Goal: Task Accomplishment & Management: Manage account settings

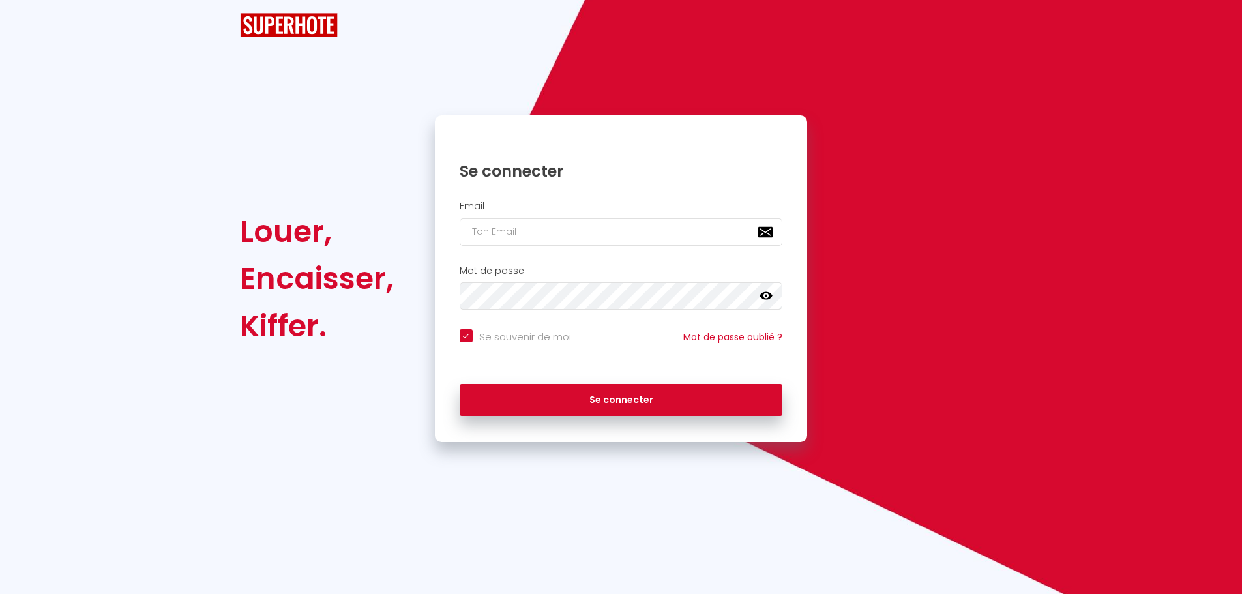
checkbox input "true"
type input "[EMAIL_ADDRESS][PERSON_NAME][DOMAIN_NAME]"
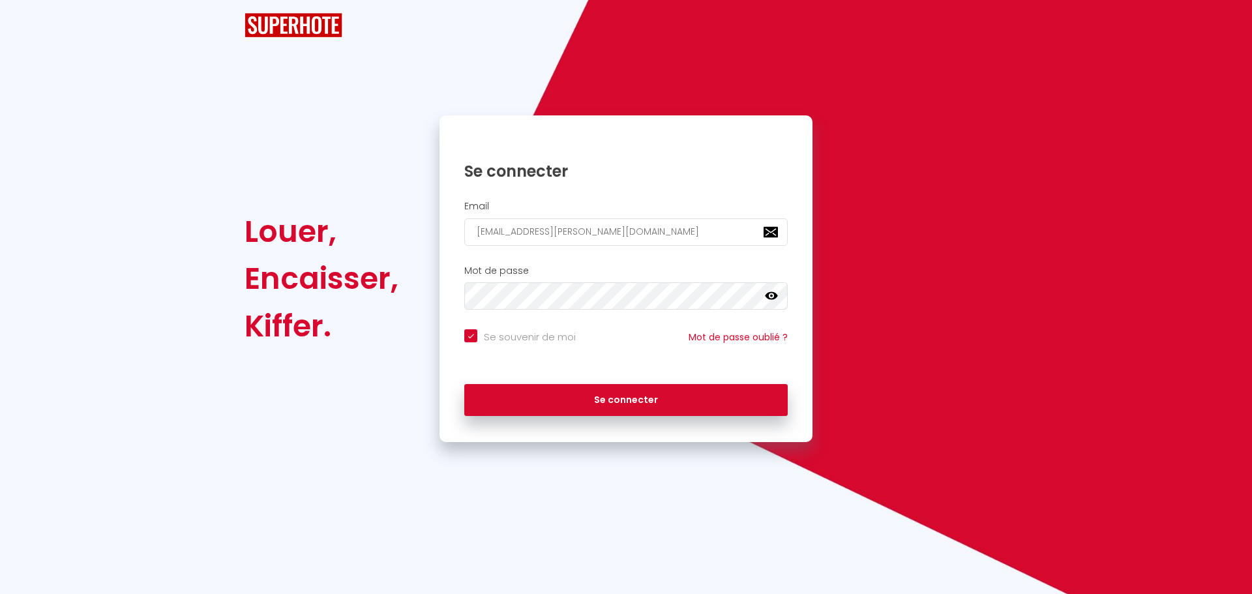
checkbox input "true"
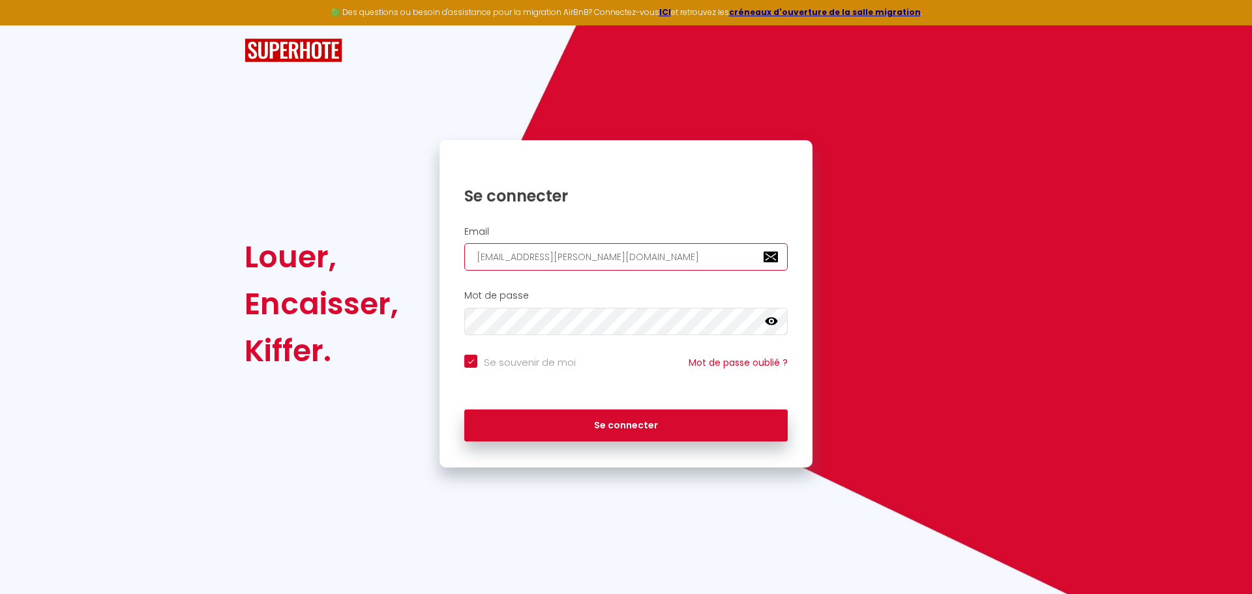
drag, startPoint x: 648, startPoint y: 251, endPoint x: 387, endPoint y: 253, distance: 260.8
click at [404, 253] on div "Louer, Encaisser, Kiffer. Se connecter Email [EMAIL_ADDRESS][PERSON_NAME][DOMAI…" at bounding box center [626, 303] width 780 height 327
paste input "bgi.auvers"
type input "[EMAIL_ADDRESS][DOMAIN_NAME]"
checkbox input "true"
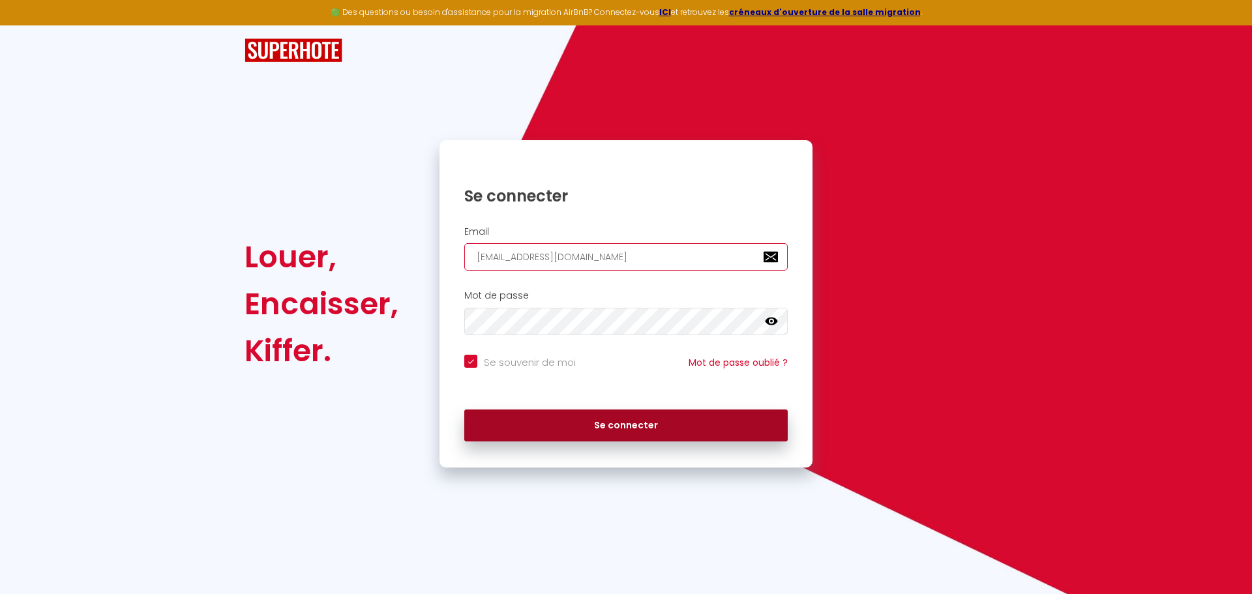
type input "[EMAIL_ADDRESS][DOMAIN_NAME]"
click at [547, 415] on button "Se connecter" at bounding box center [625, 425] width 323 height 33
checkbox input "true"
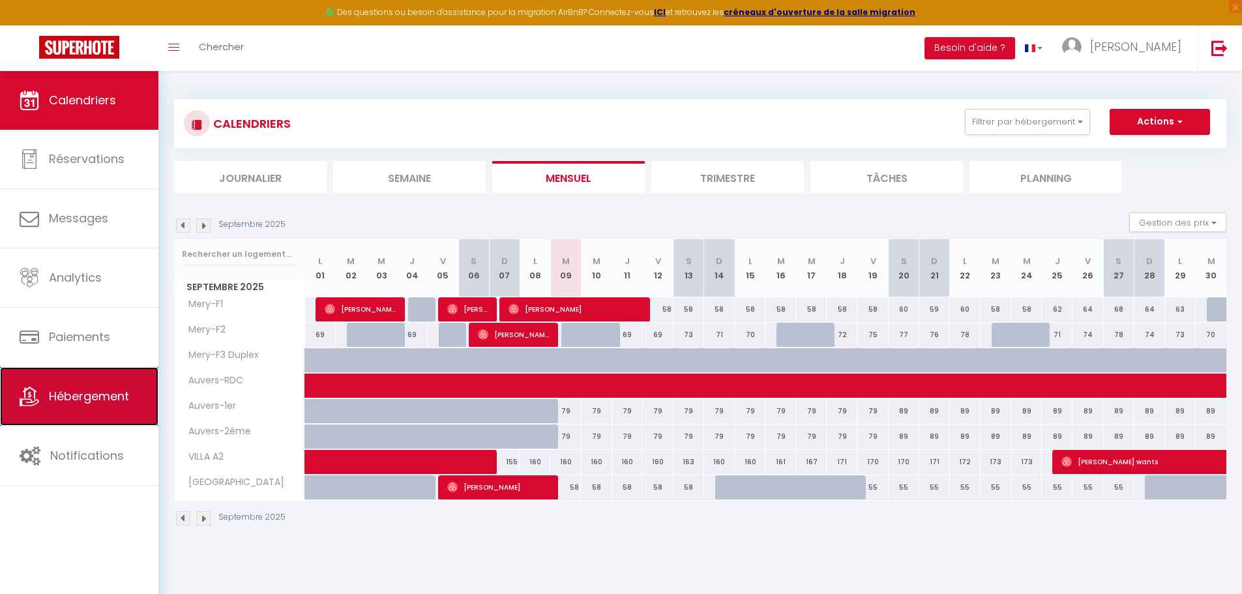
click at [76, 391] on span "Hébergement" at bounding box center [89, 396] width 80 height 16
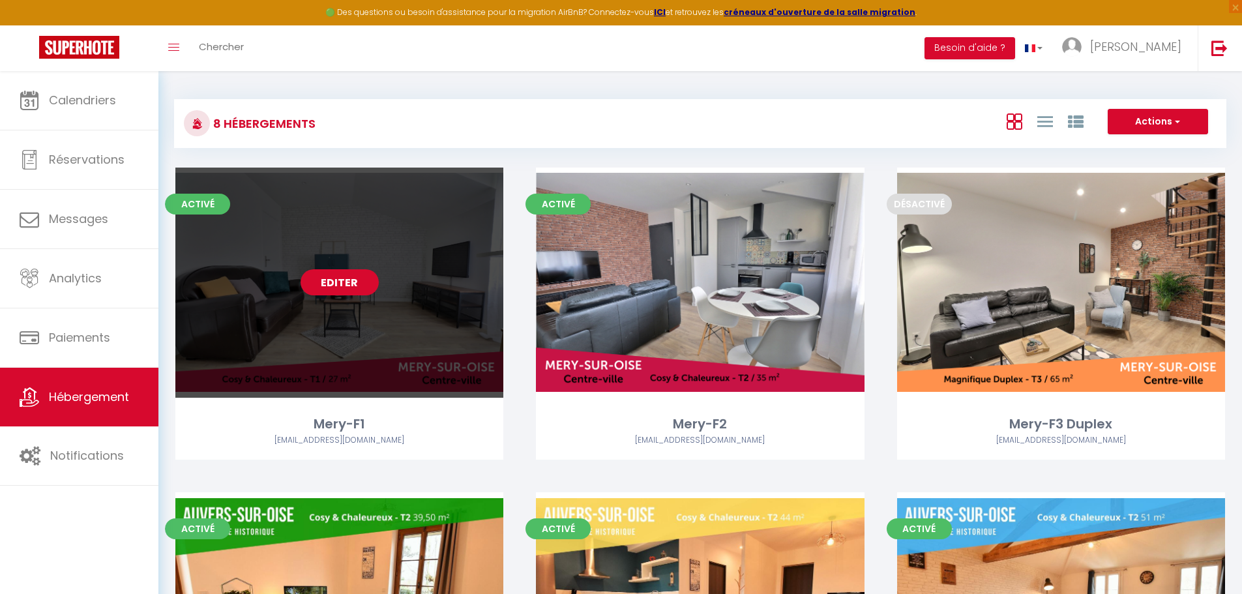
click at [348, 282] on link "Editer" at bounding box center [340, 282] width 78 height 26
select select "3"
select select "2"
select select "1"
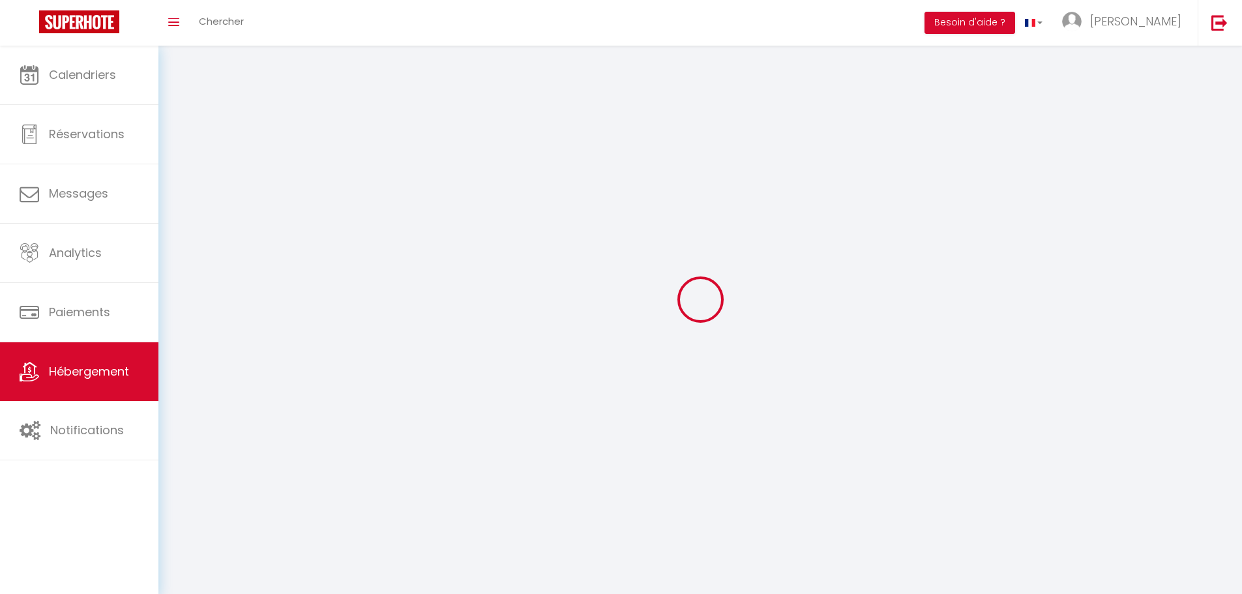
select select
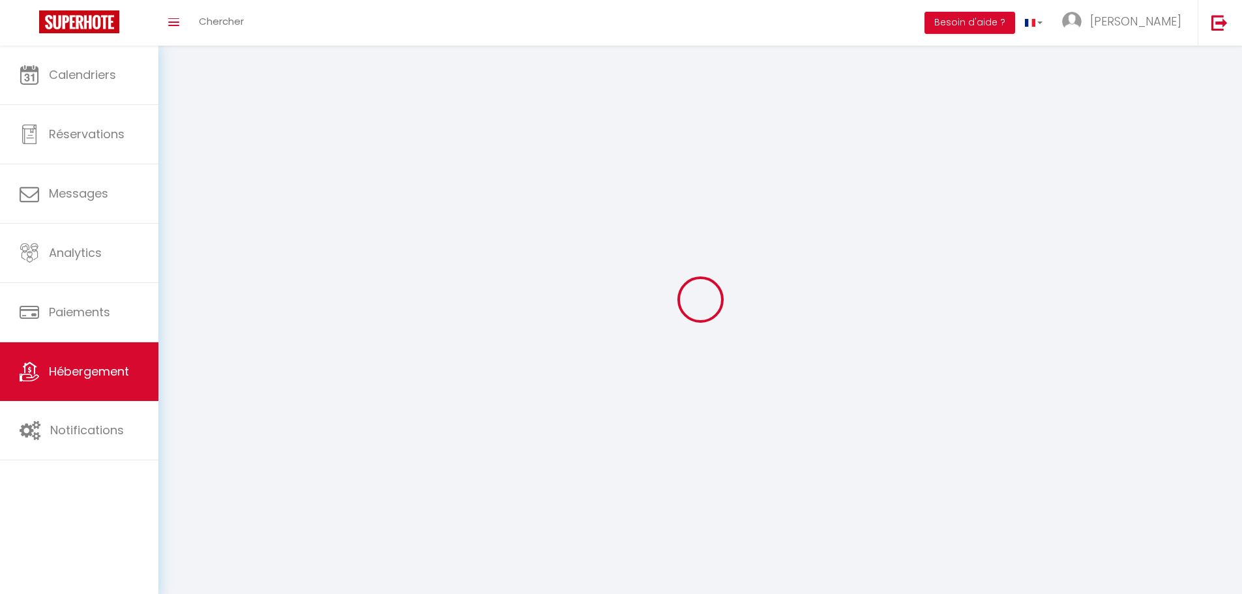
select select
checkbox input "false"
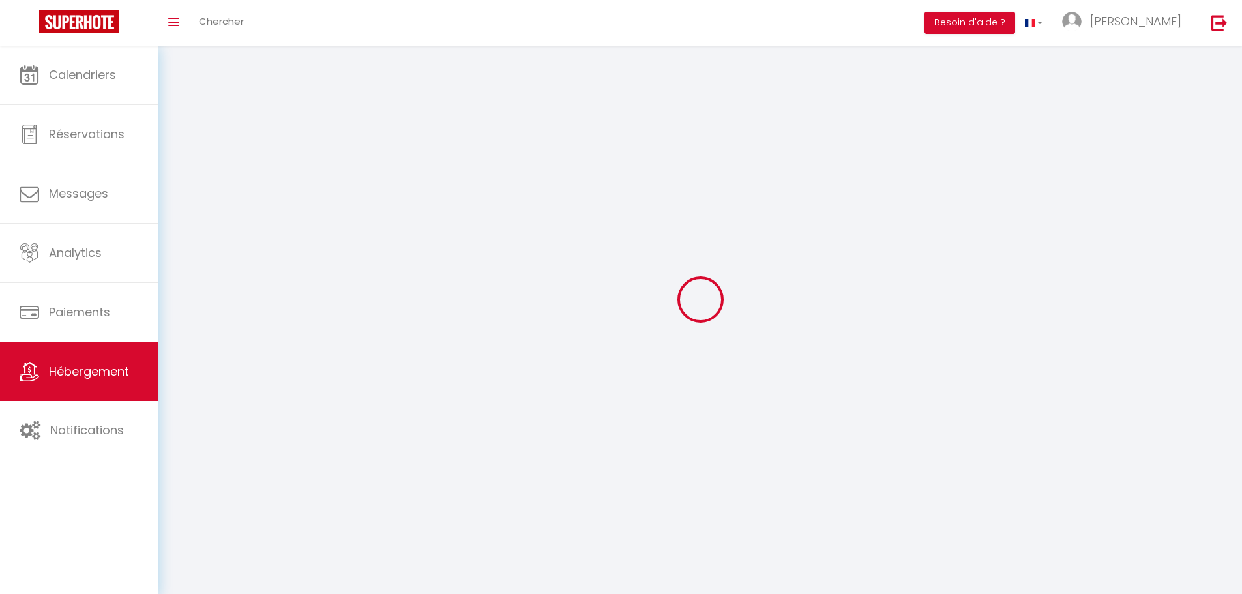
select select
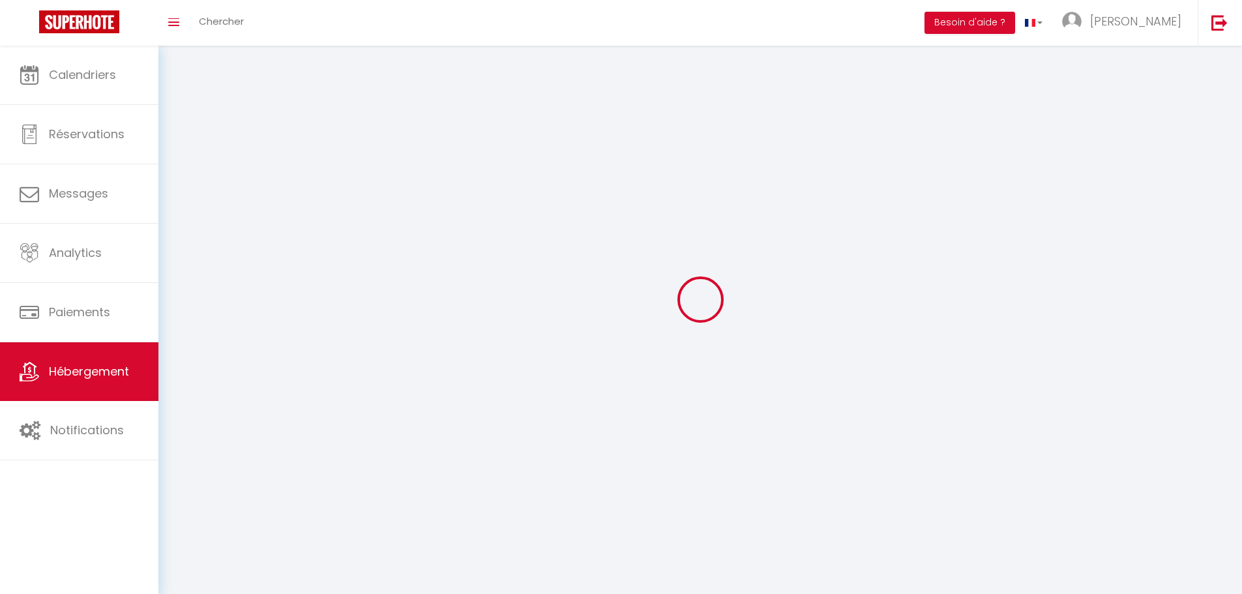
select select
checkbox input "false"
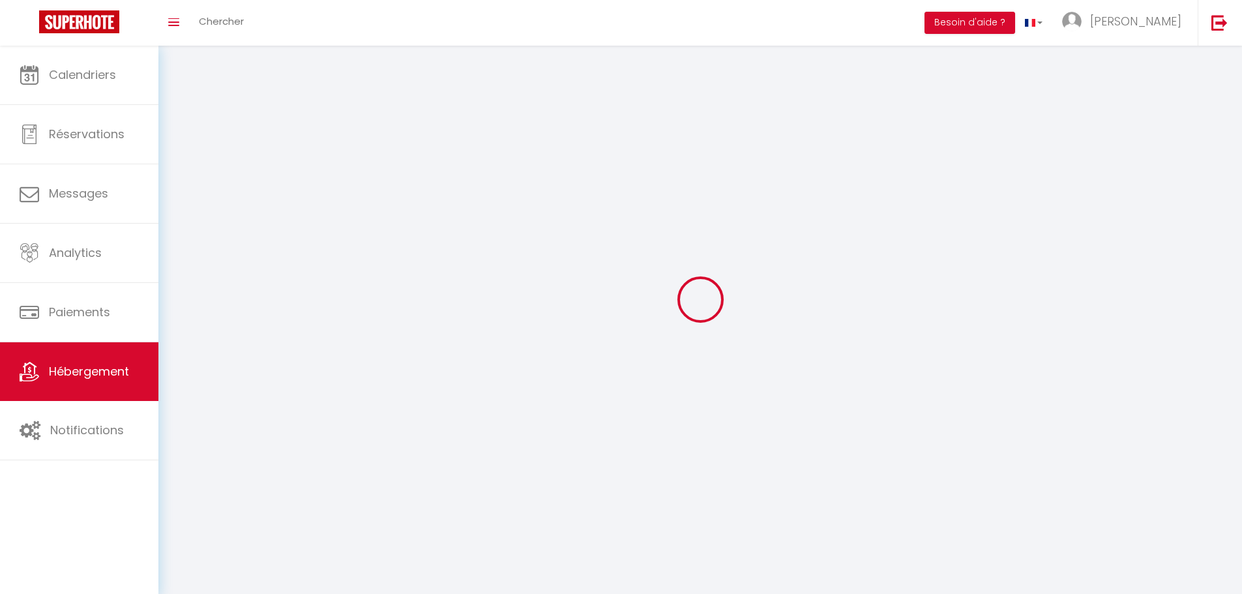
checkbox input "false"
select select
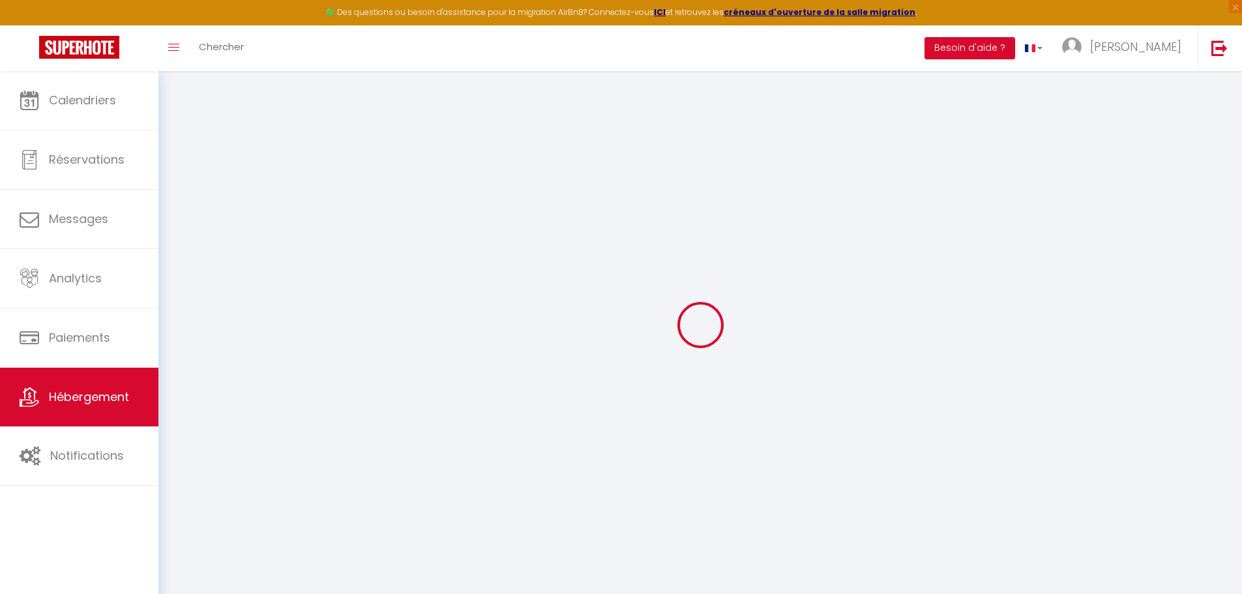
select select
checkbox input "false"
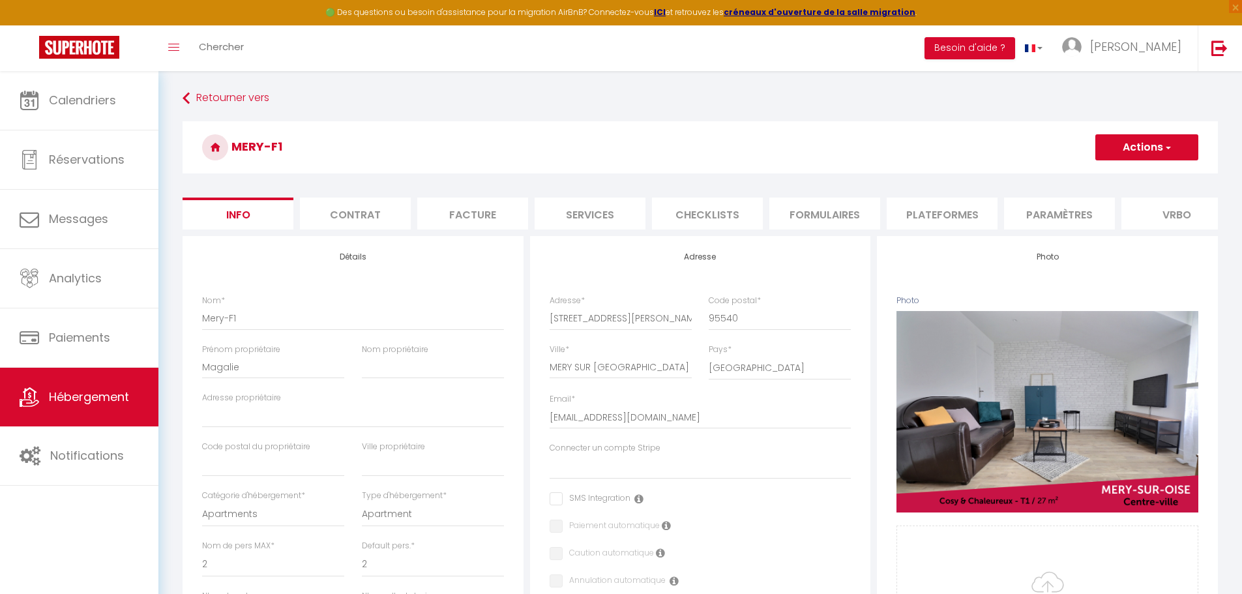
select select
checkbox input "false"
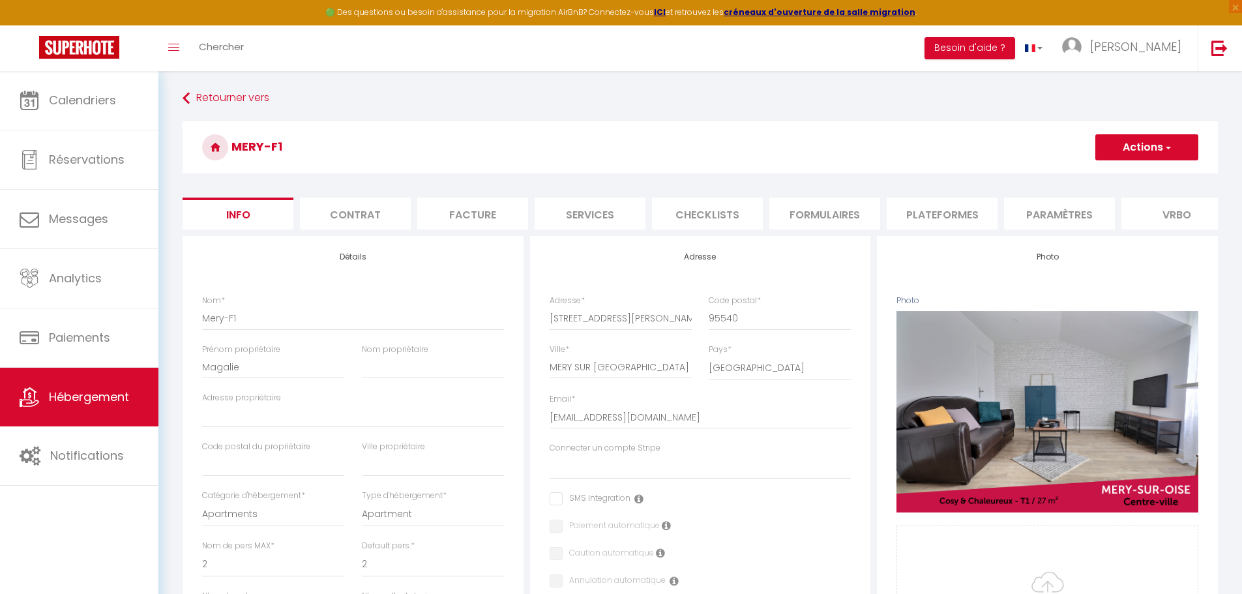
click at [957, 215] on li "Plateformes" at bounding box center [942, 214] width 111 height 32
select select
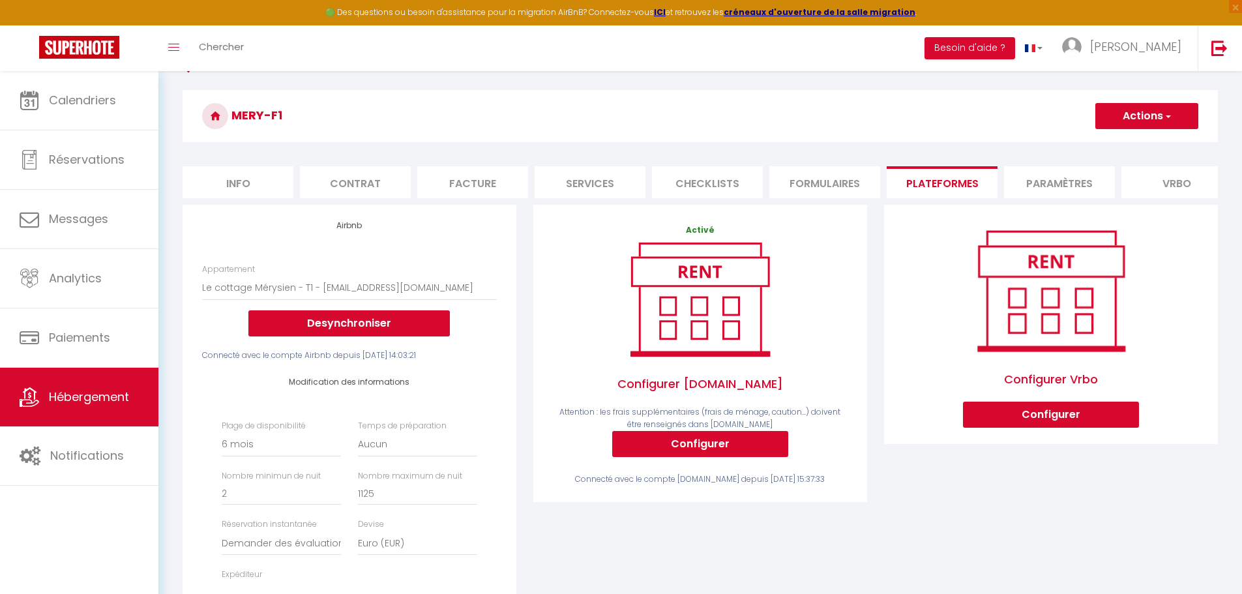
scroll to position [65, 0]
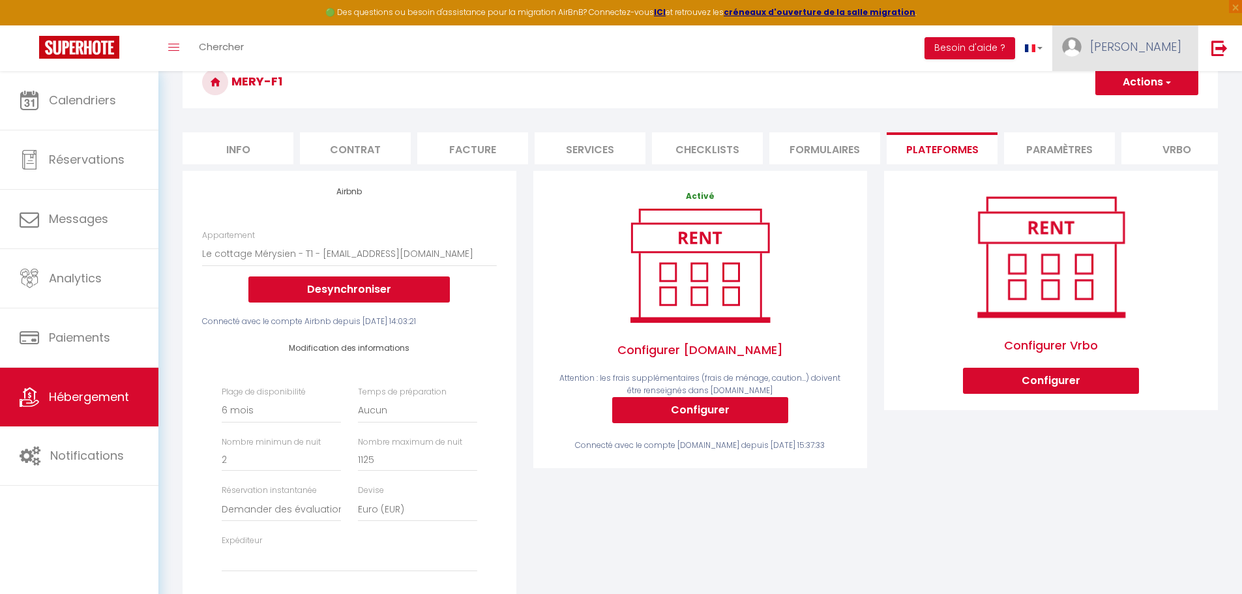
click at [1152, 51] on span "[PERSON_NAME]" at bounding box center [1135, 46] width 91 height 16
click at [1140, 87] on link "Paramètres" at bounding box center [1145, 91] width 96 height 22
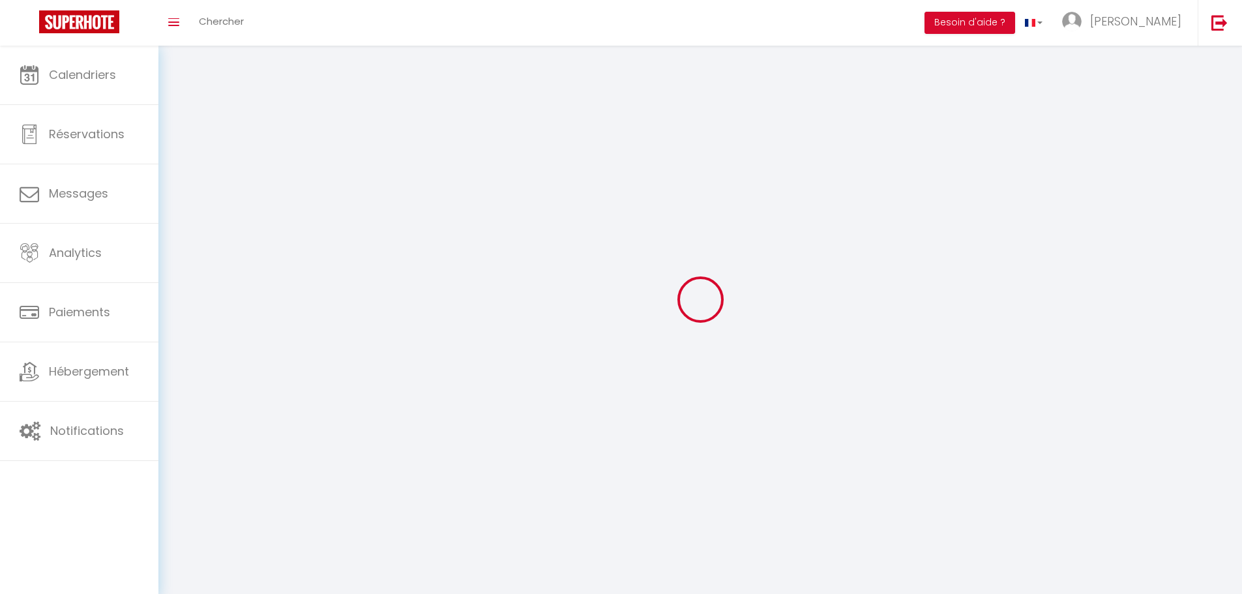
select select "28"
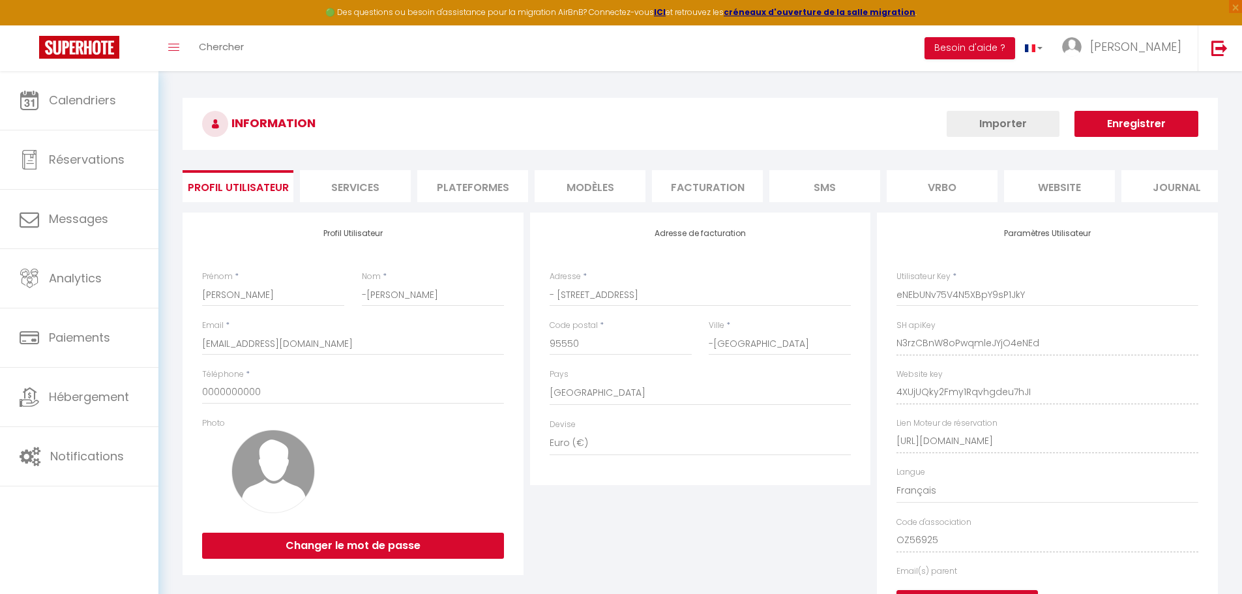
type input "N3rzCBnW8oPwqmleJYjO4eNEd"
type input "4XUjUQky2Fmy1Rqvhgdeu7hJI"
type input "[URL][DOMAIN_NAME]"
select select "fr"
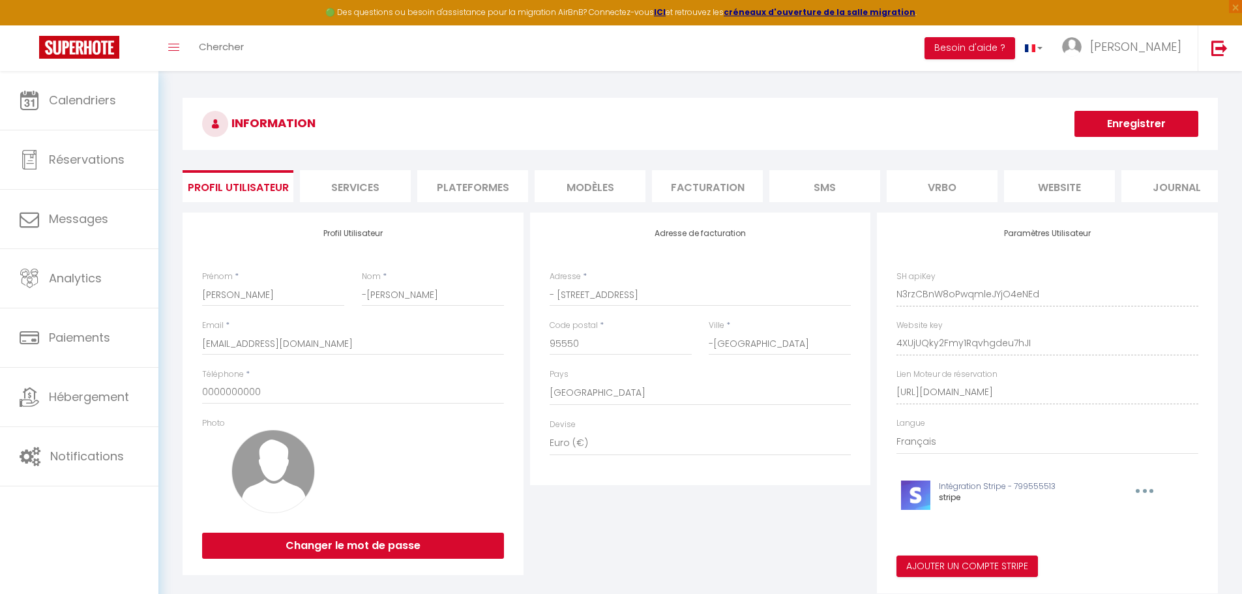
click at [496, 195] on li "Plateformes" at bounding box center [472, 186] width 111 height 32
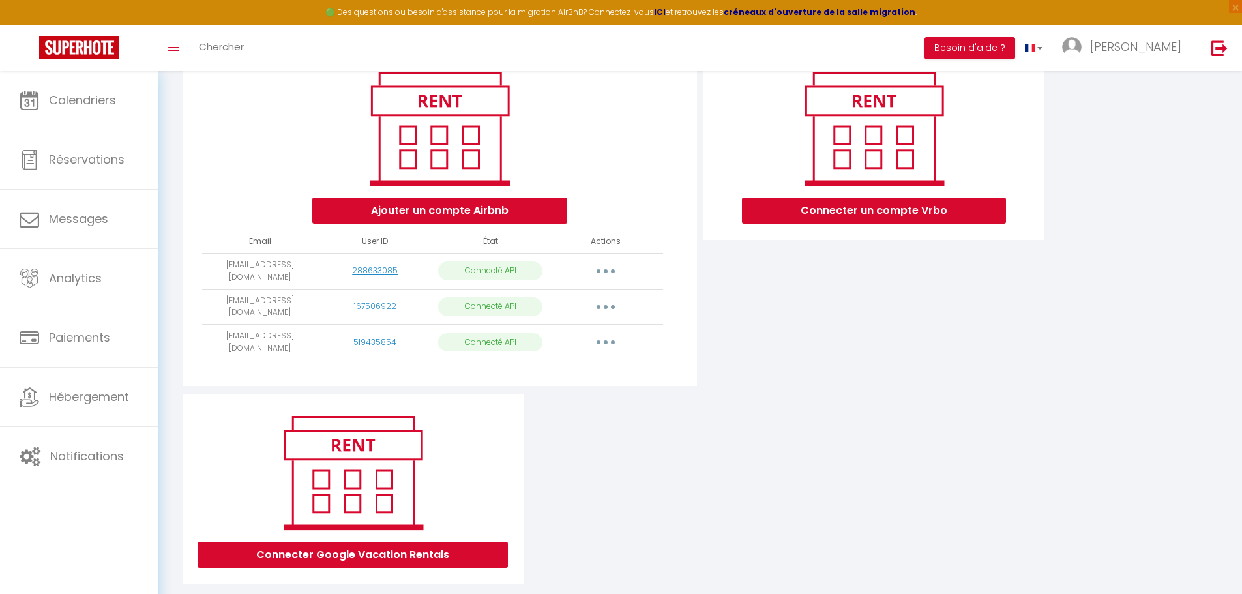
scroll to position [188, 0]
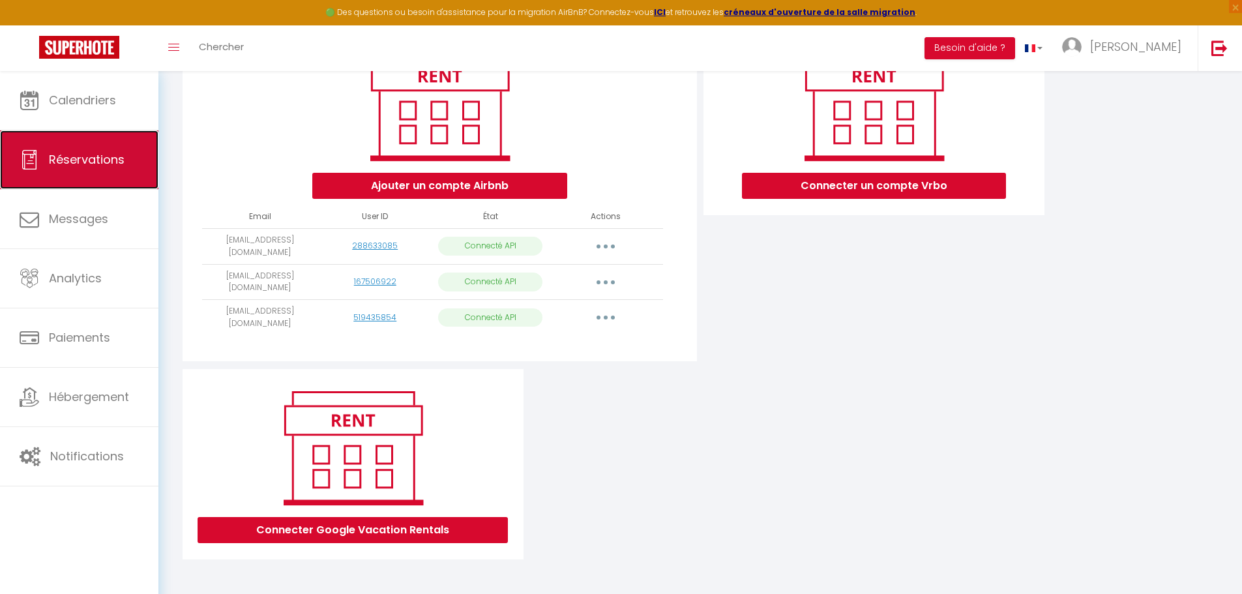
click at [96, 158] on span "Réservations" at bounding box center [87, 159] width 76 height 16
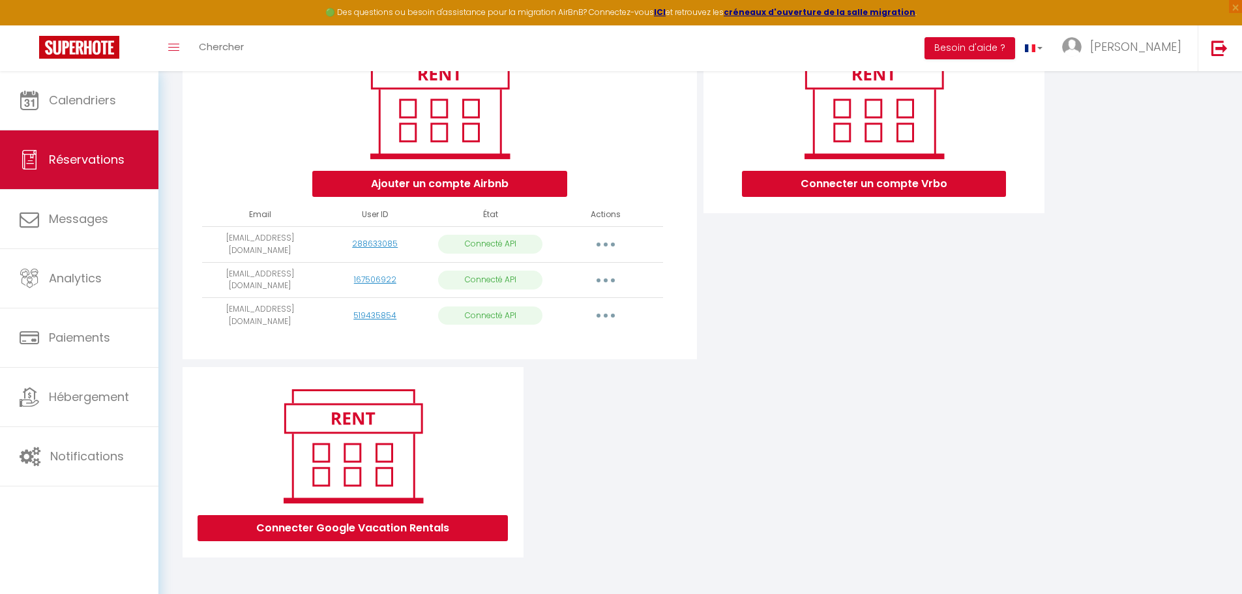
select select "not_cancelled"
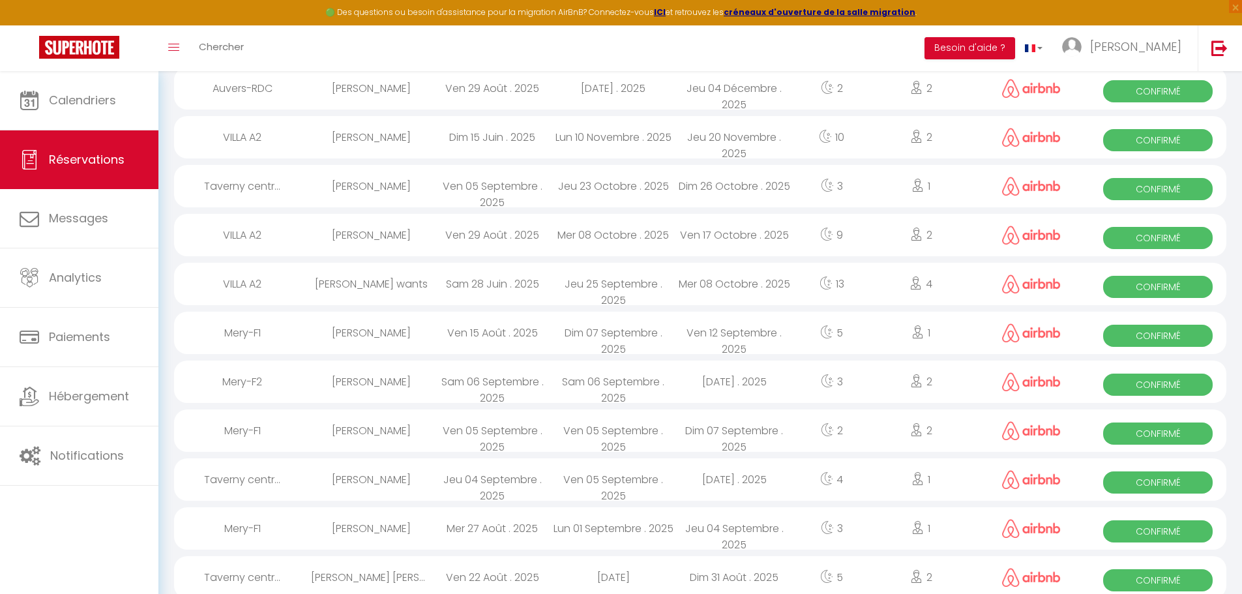
scroll to position [1060, 0]
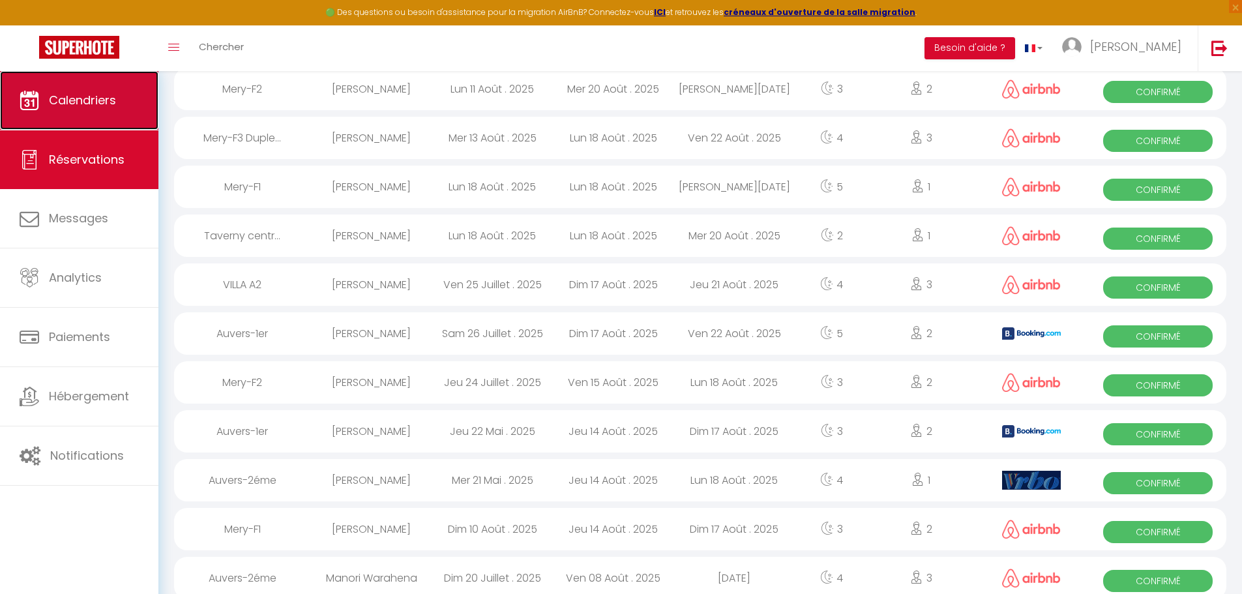
click at [62, 102] on span "Calendriers" at bounding box center [82, 100] width 67 height 16
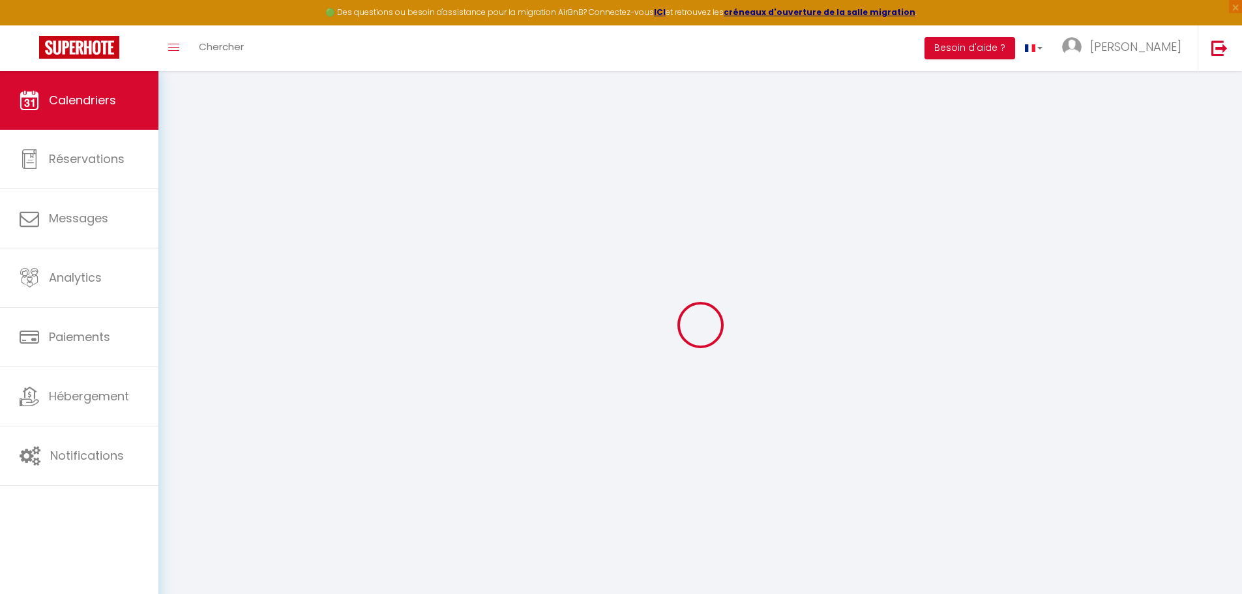
select select
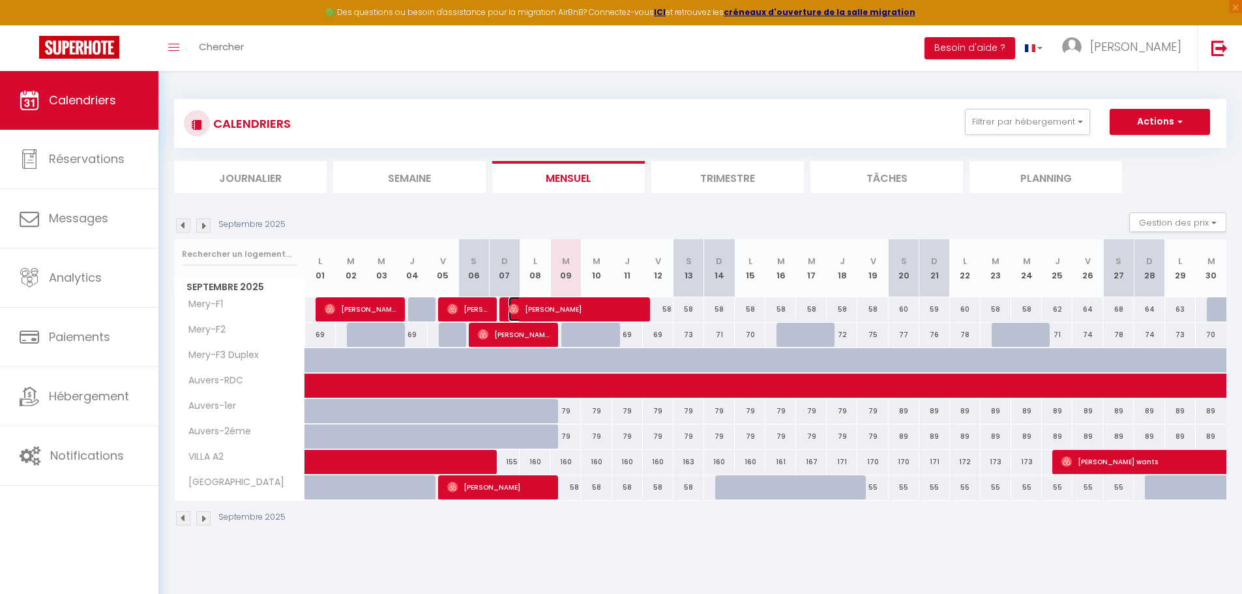
click at [544, 309] on span "[PERSON_NAME]" at bounding box center [575, 309] width 133 height 25
select select "OK"
select select "0"
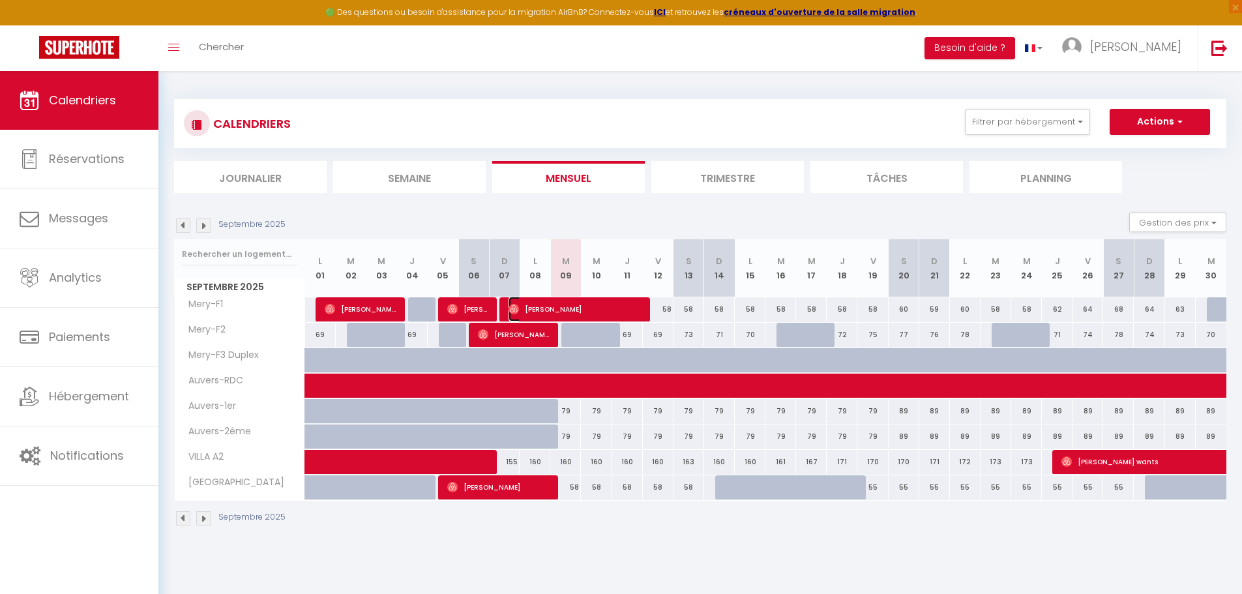
select select "1"
select select
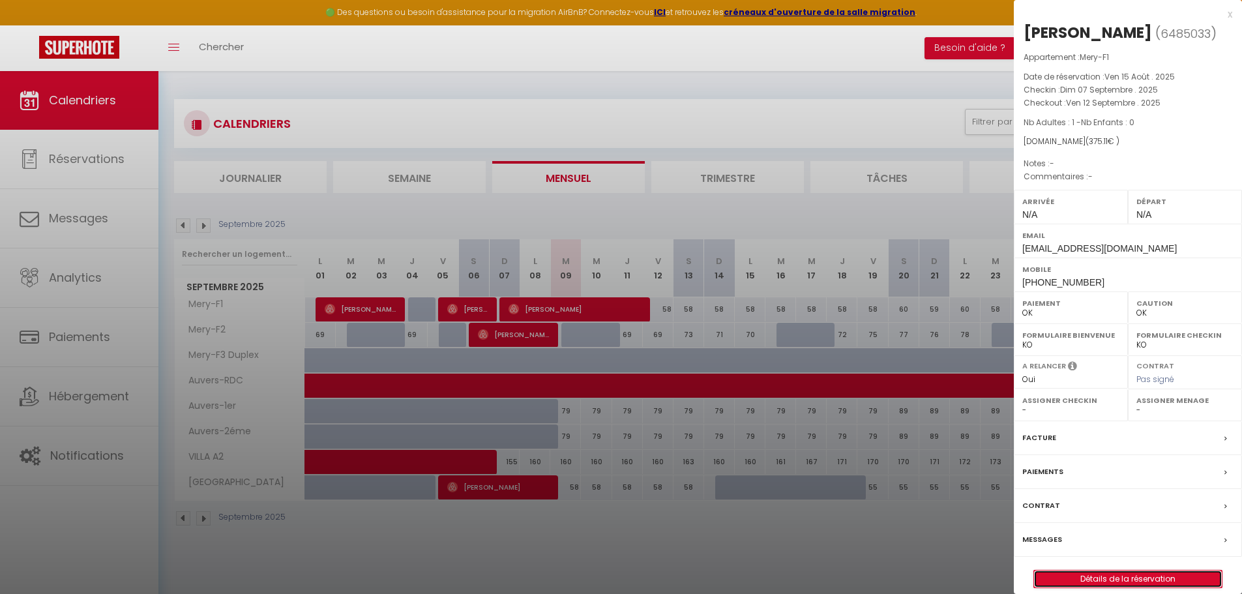
click at [1085, 578] on link "Détails de la réservation" at bounding box center [1128, 578] width 188 height 17
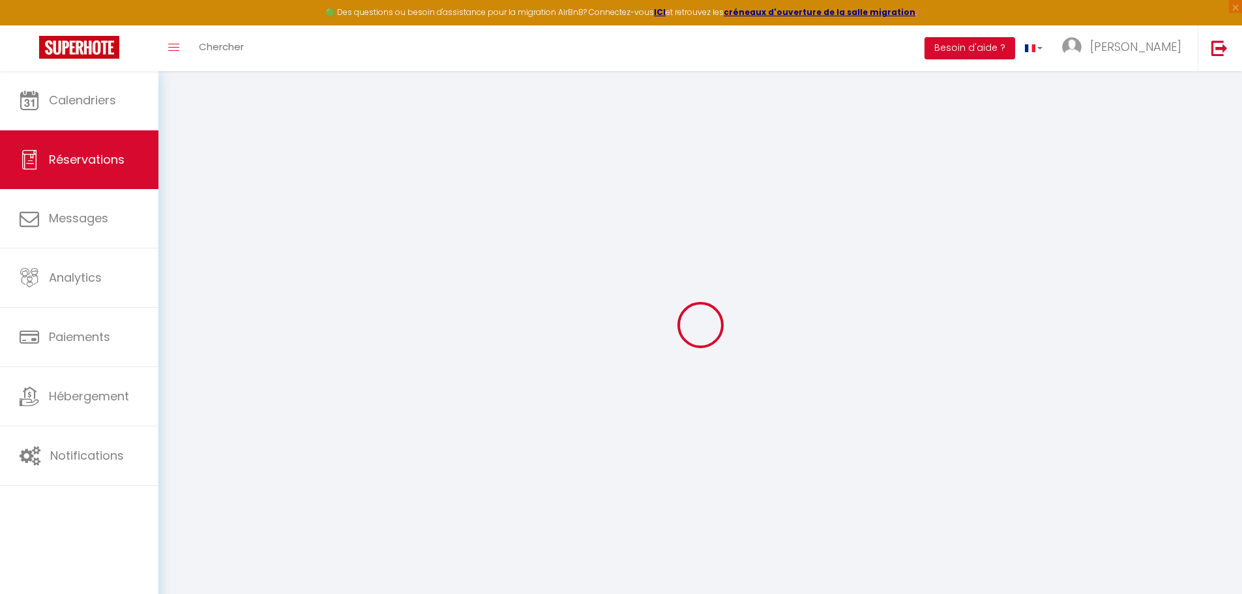
type input "[PERSON_NAME]"
type input "Langlois"
type input "[EMAIL_ADDRESS][DOMAIN_NAME]"
type input "[PHONE_NUMBER]"
select select
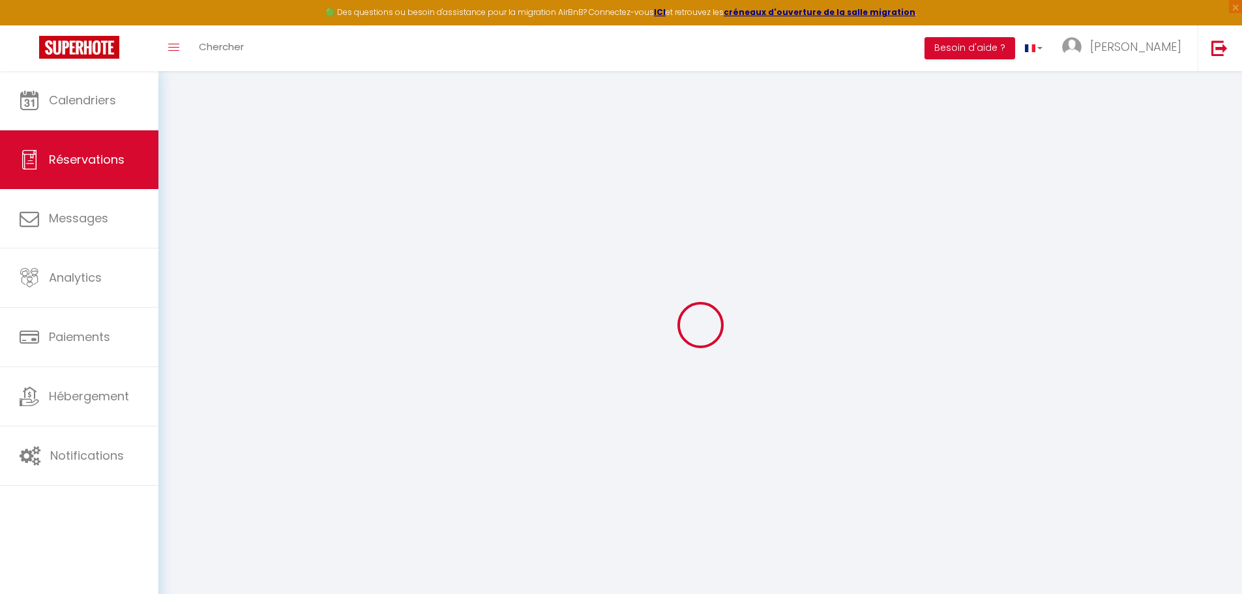
type input "59.4"
select select "5475"
select select "1"
select select
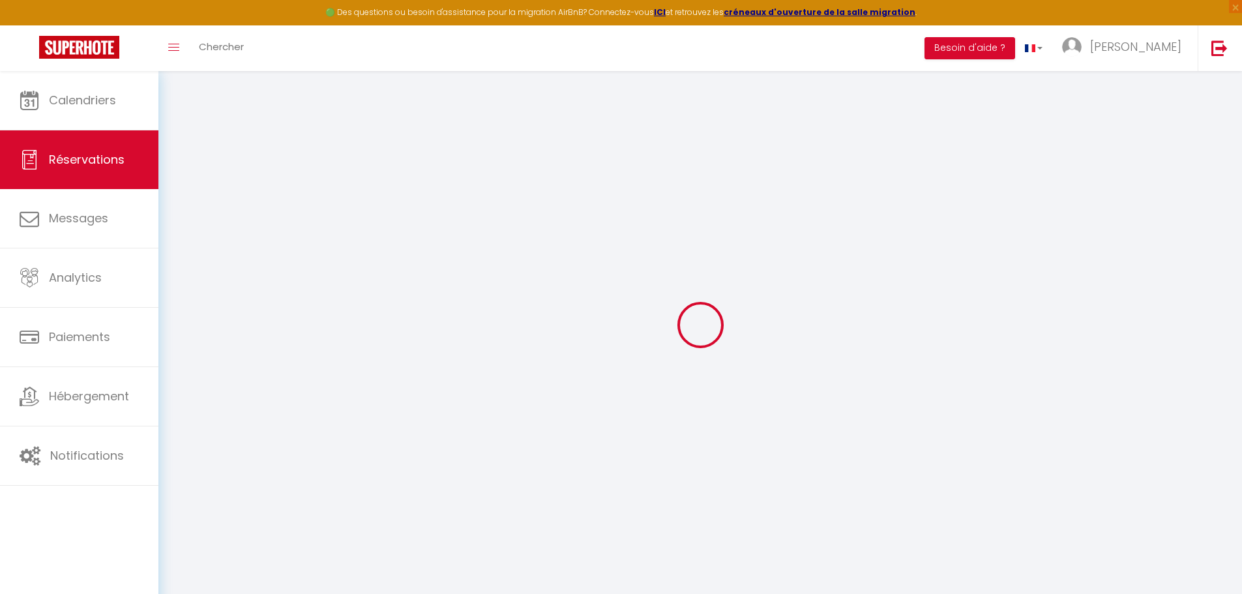
type input "1"
select select "12"
select select
type input "305"
checkbox input "false"
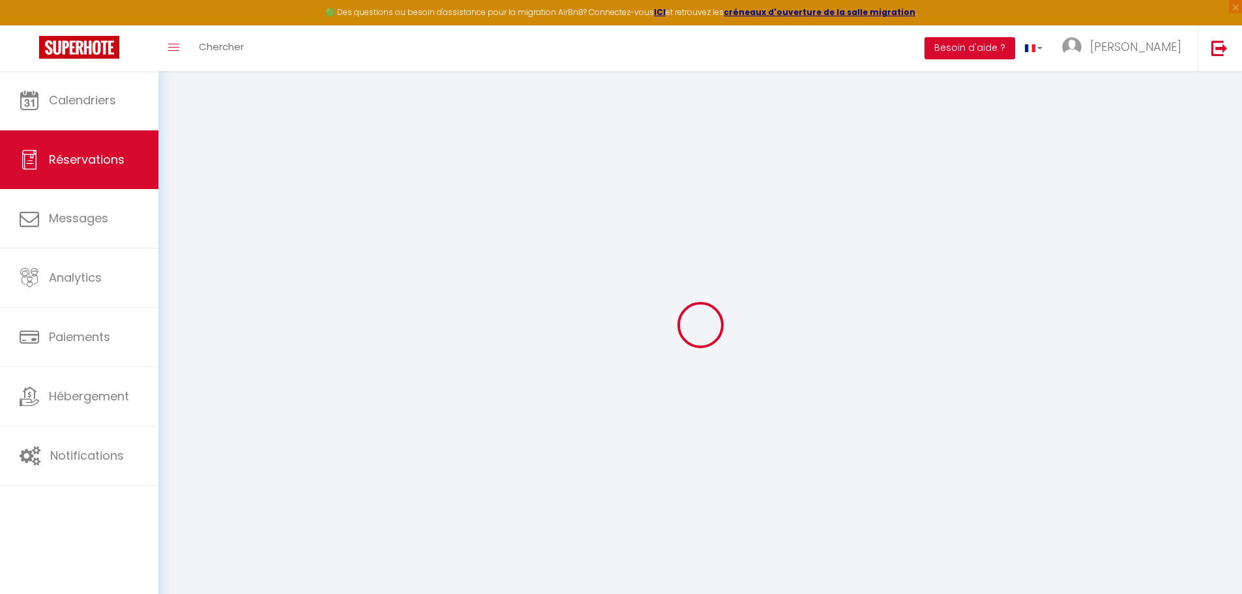
type input "0"
select select "1"
type input "0"
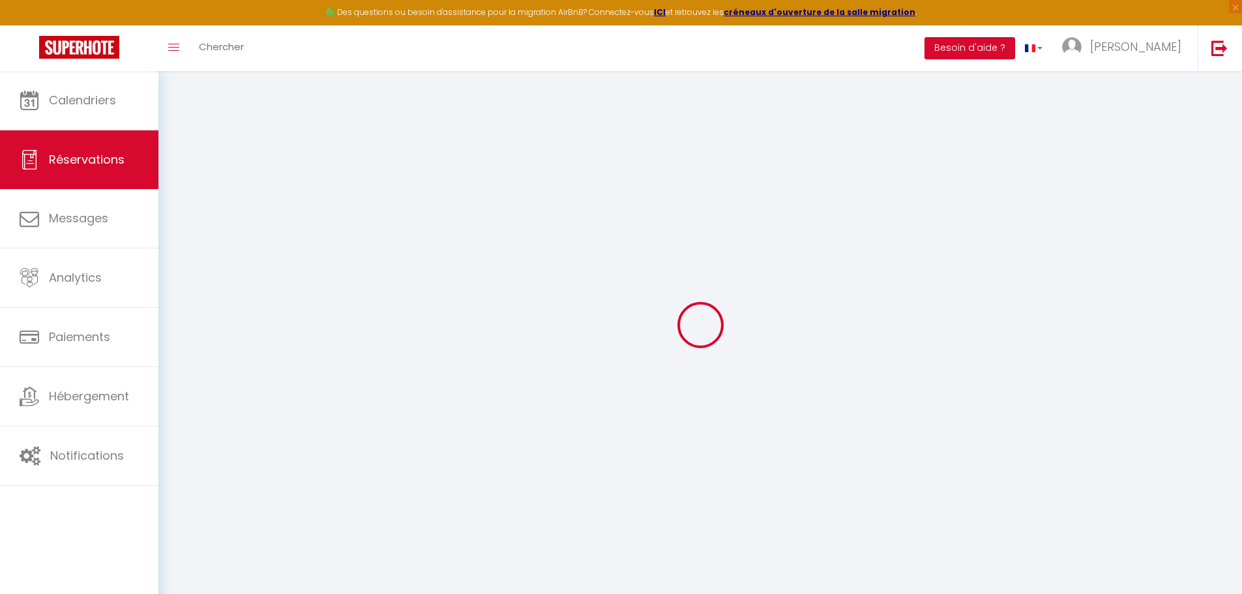
select select
select select "15"
checkbox input "false"
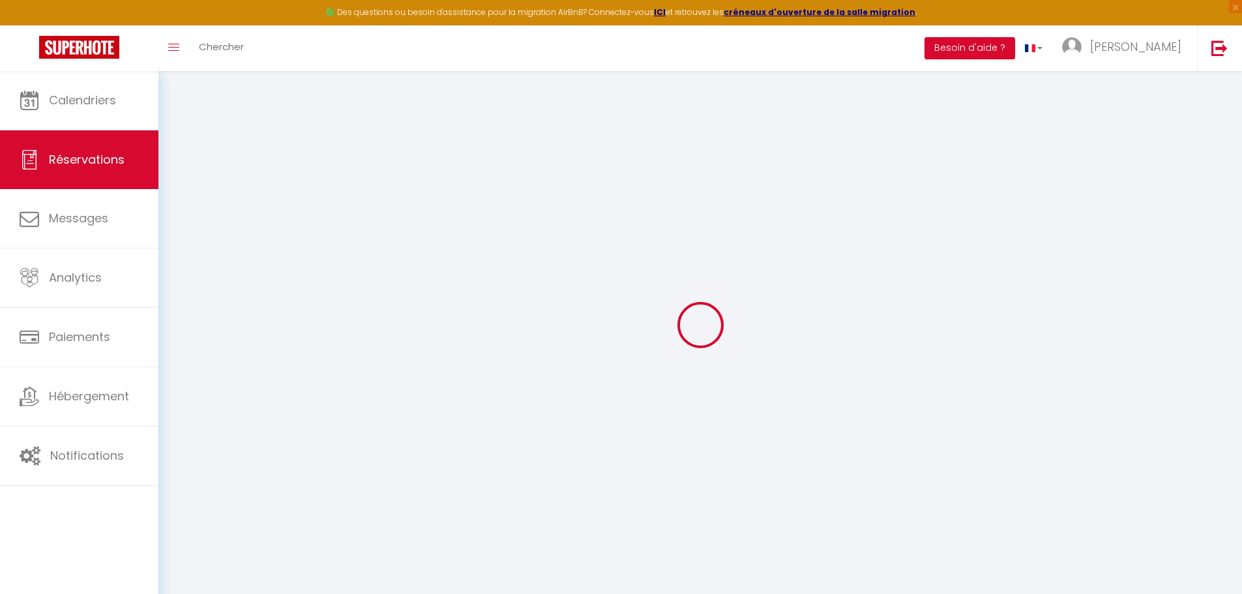
select select
checkbox input "false"
select select
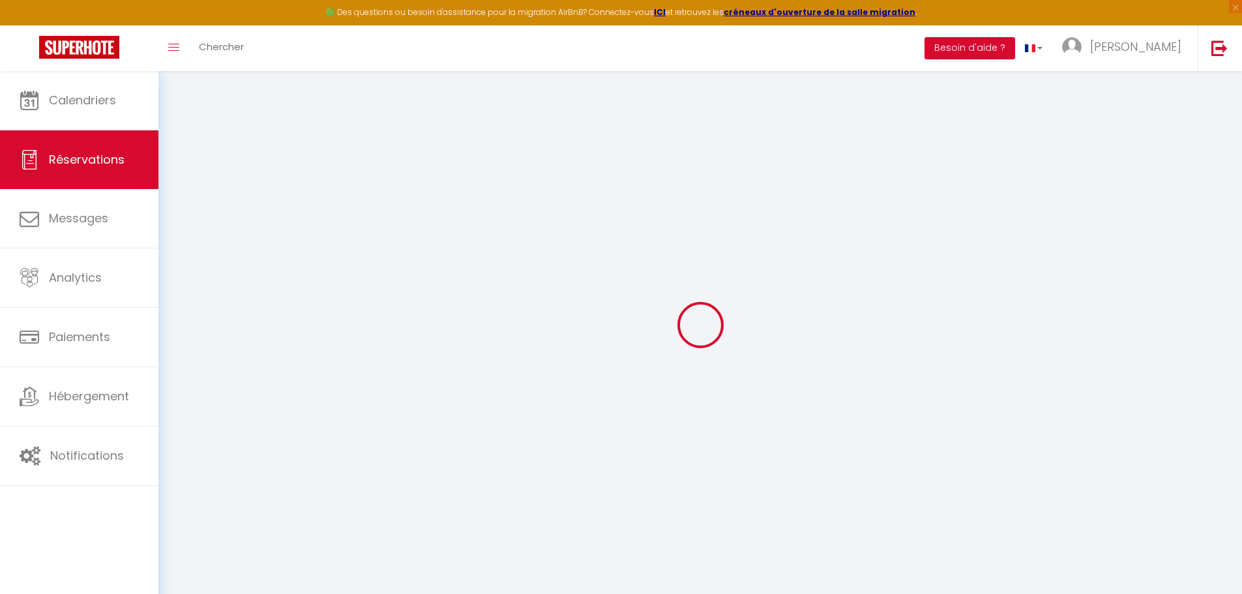
select select
checkbox input "false"
select select
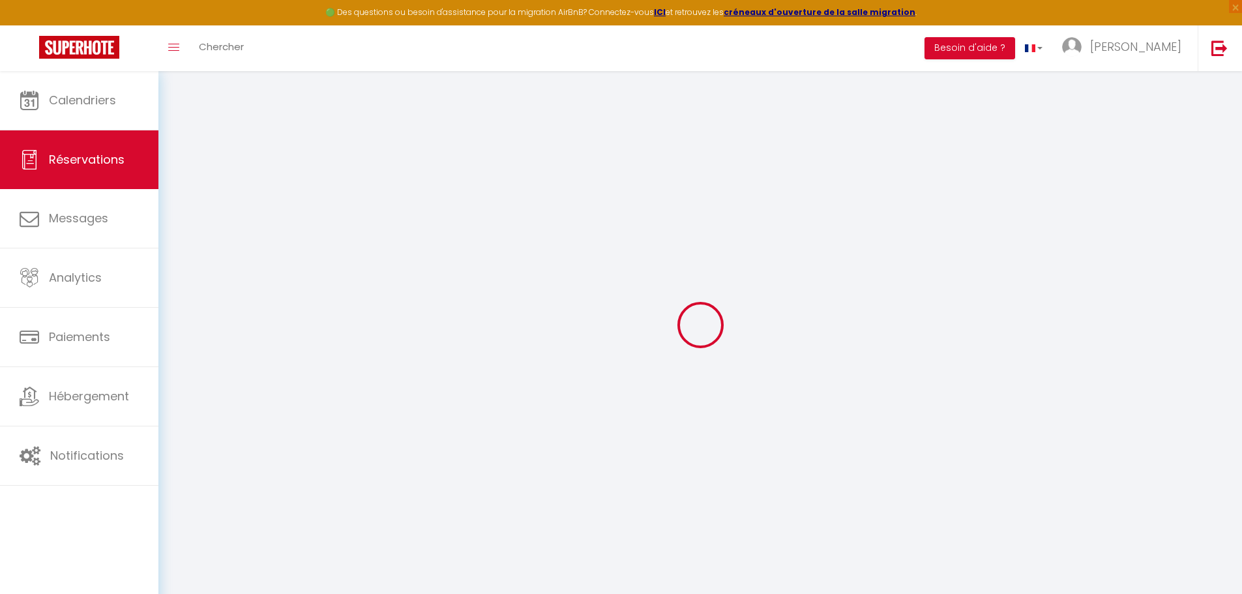
select select
checkbox input "false"
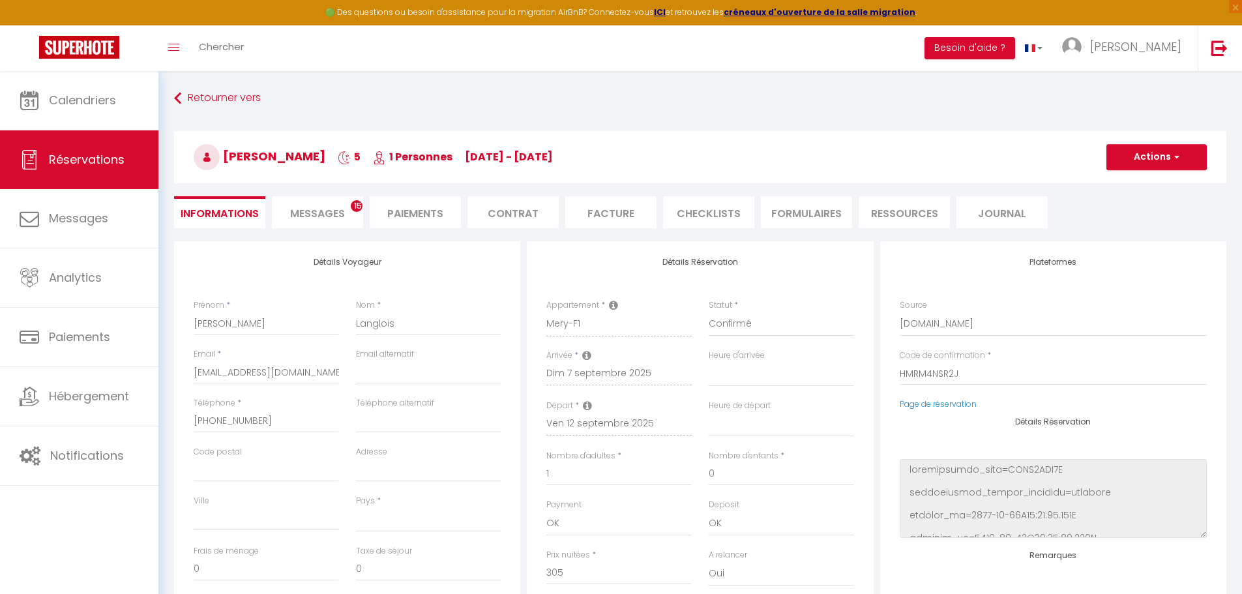
select select
type input "25"
type input "45.11"
select select
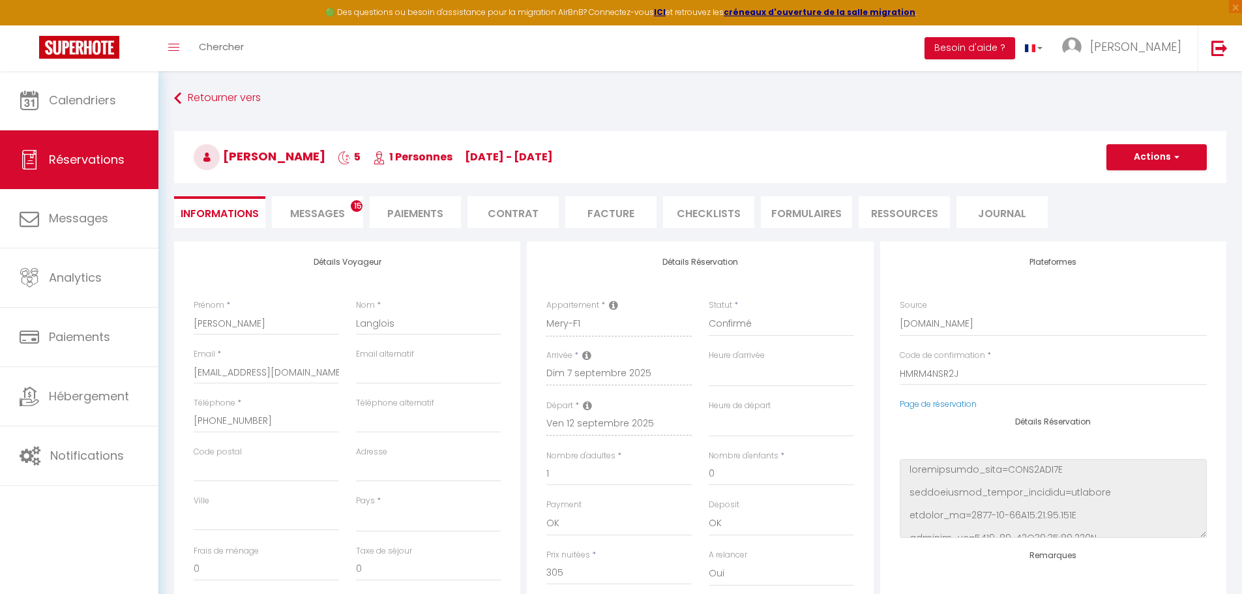
checkbox input "false"
select select
checkbox input "false"
select select
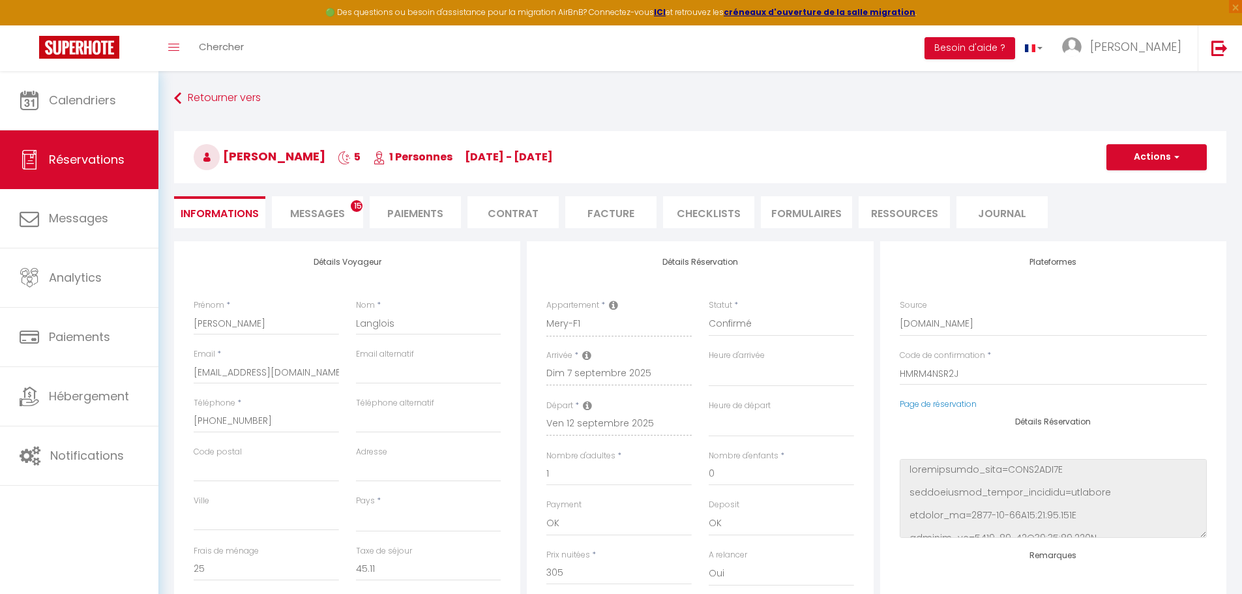
click at [293, 213] on span "Messages" at bounding box center [317, 213] width 55 height 15
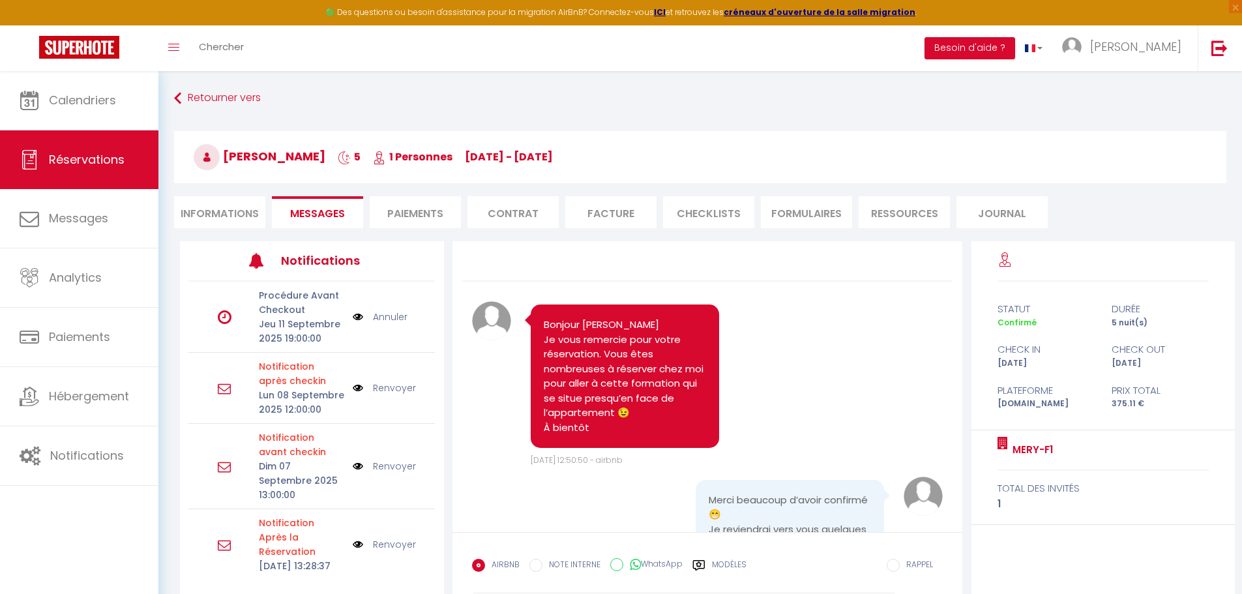
click at [219, 201] on li "Informations" at bounding box center [219, 212] width 91 height 32
select select
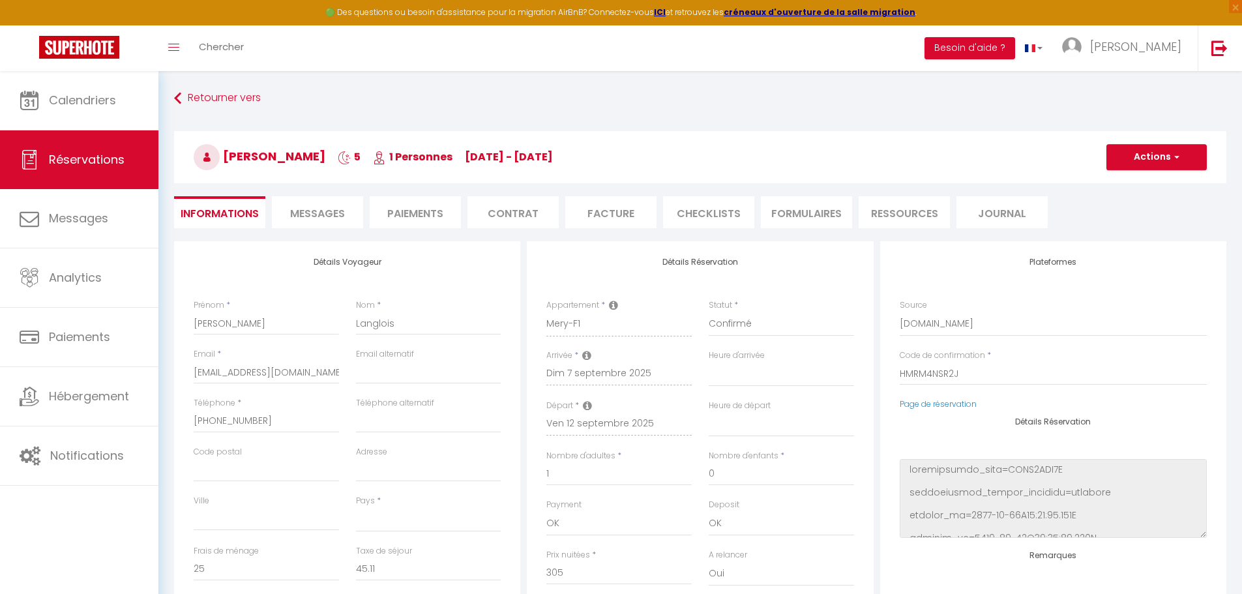
click at [316, 215] on span "Messages" at bounding box center [317, 213] width 55 height 15
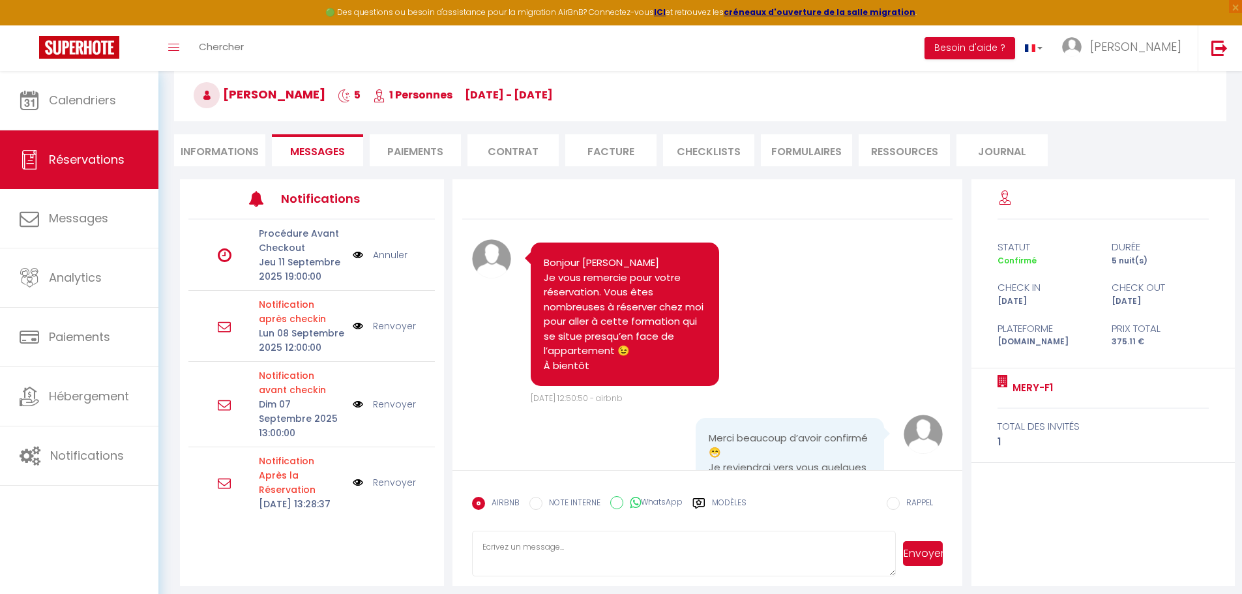
scroll to position [65, 0]
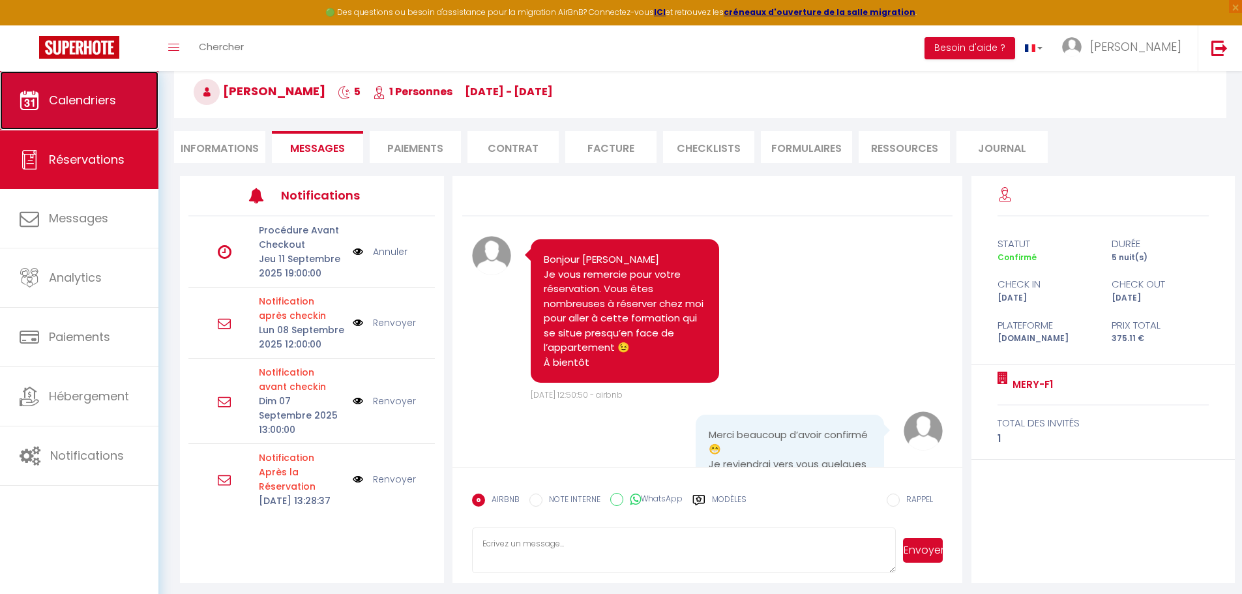
click at [63, 104] on span "Calendriers" at bounding box center [82, 100] width 67 height 16
